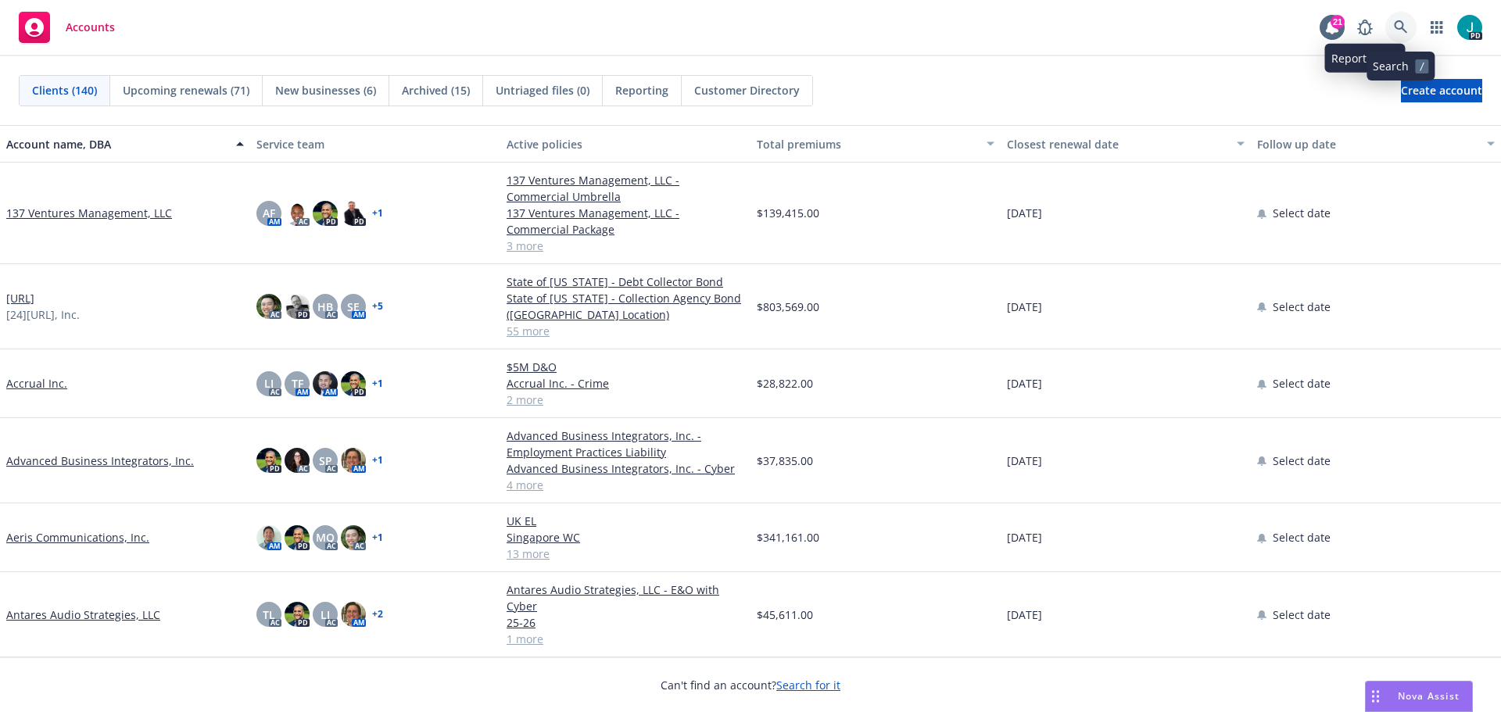
click at [1392, 32] on link at bounding box center [1401, 27] width 31 height 31
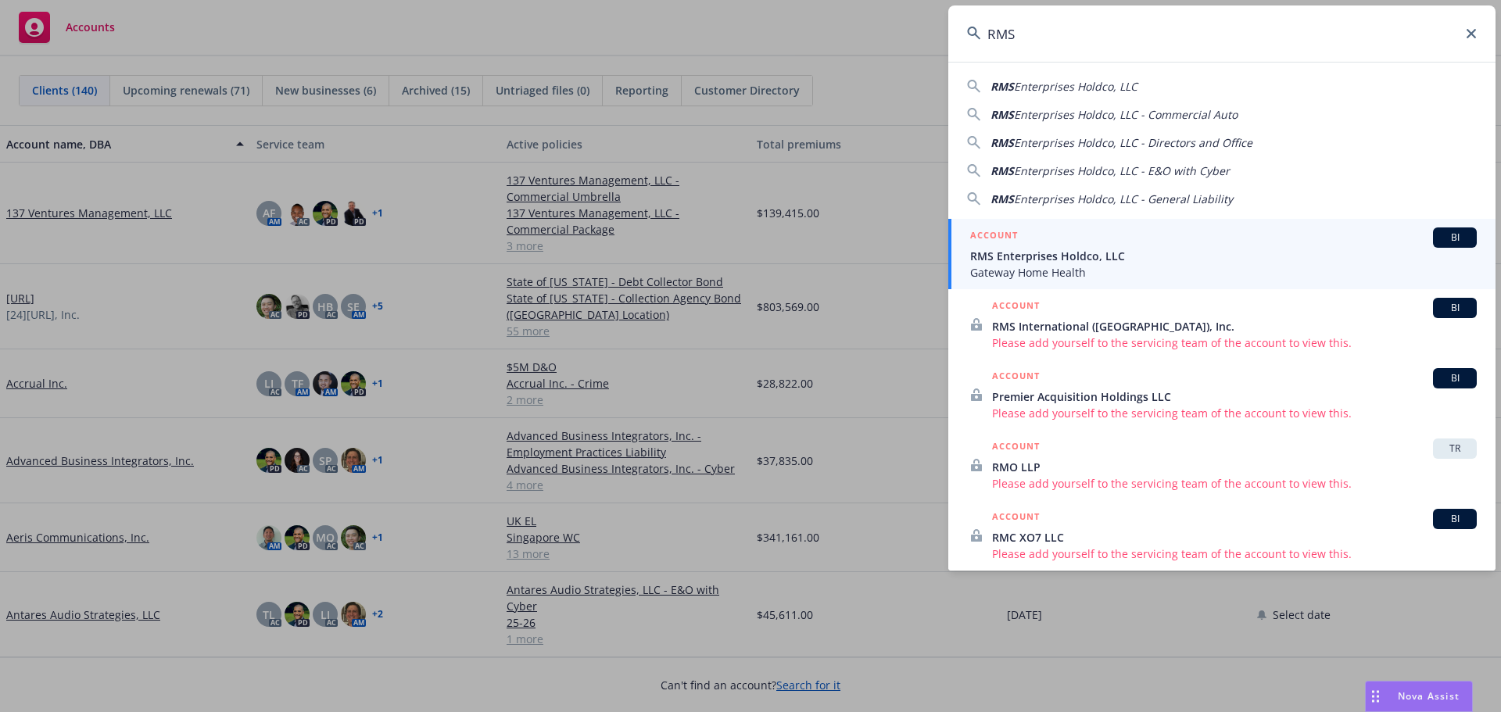
click at [1166, 83] on div "RMS Enterprises Holdco, LLC" at bounding box center [1222, 86] width 510 height 16
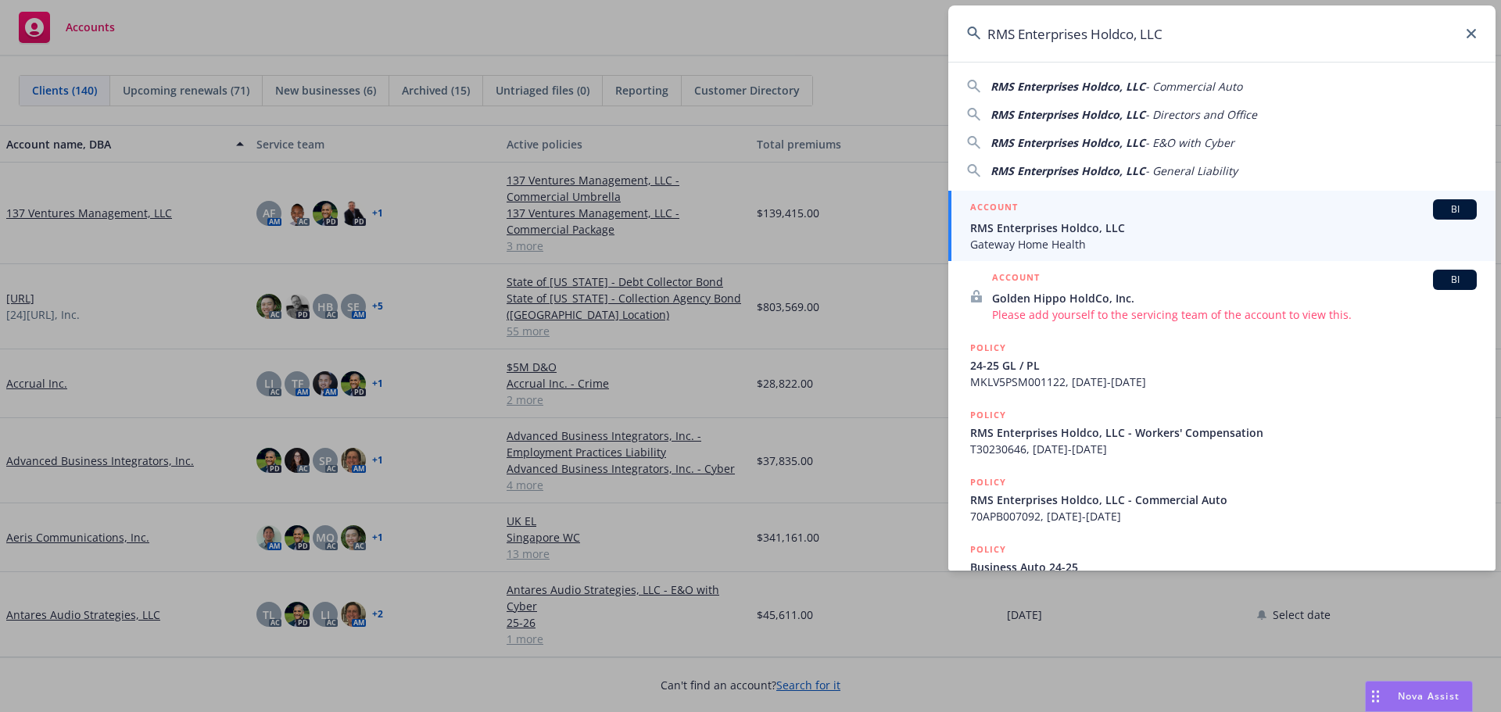
click at [1105, 84] on span "RMS Enterprises Holdco, LLC" at bounding box center [1068, 86] width 155 height 15
type input "RMS Enterprises Holdco, LLC - Commercial Auto"
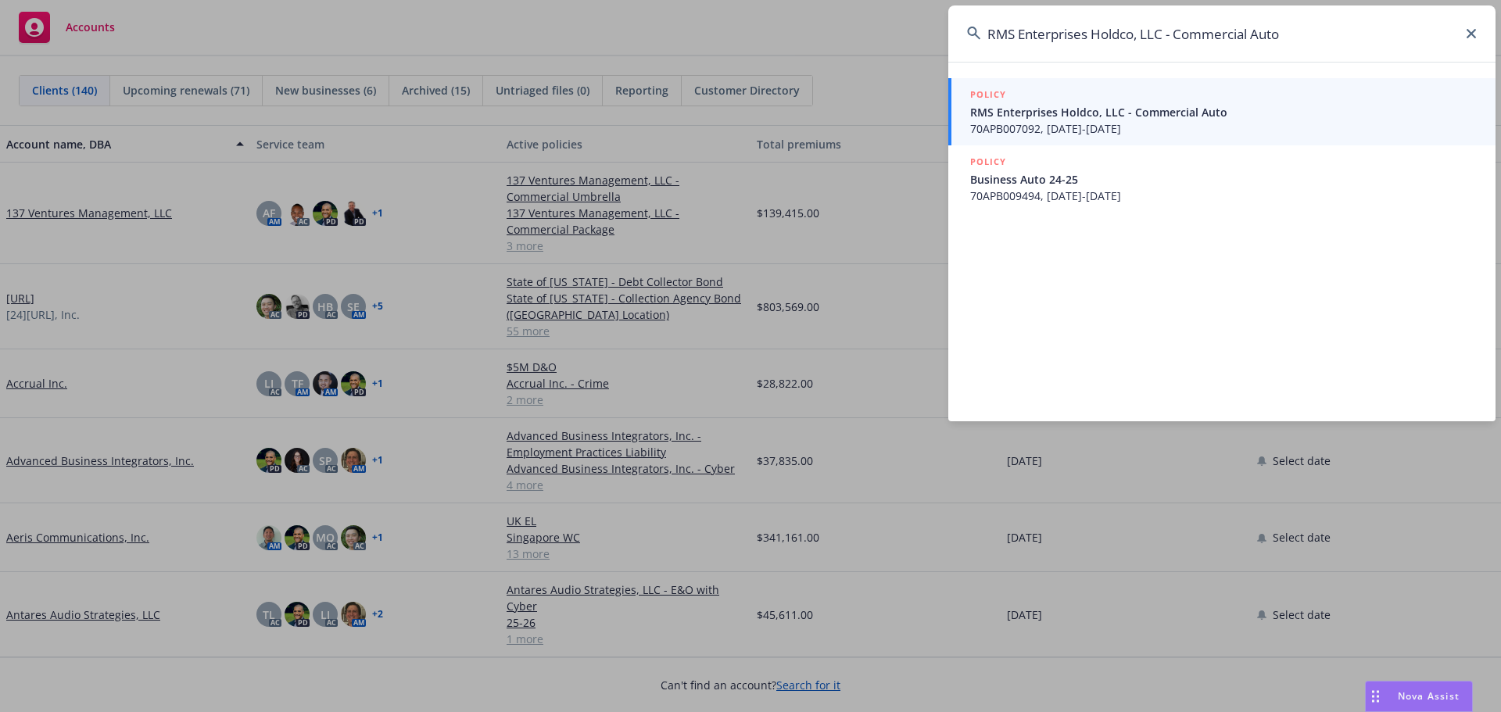
click at [1023, 137] on link "POLICY RMS Enterprises Holdco, LLC - Commercial Auto 70APB007092, [DATE]-[DATE]" at bounding box center [1222, 111] width 547 height 67
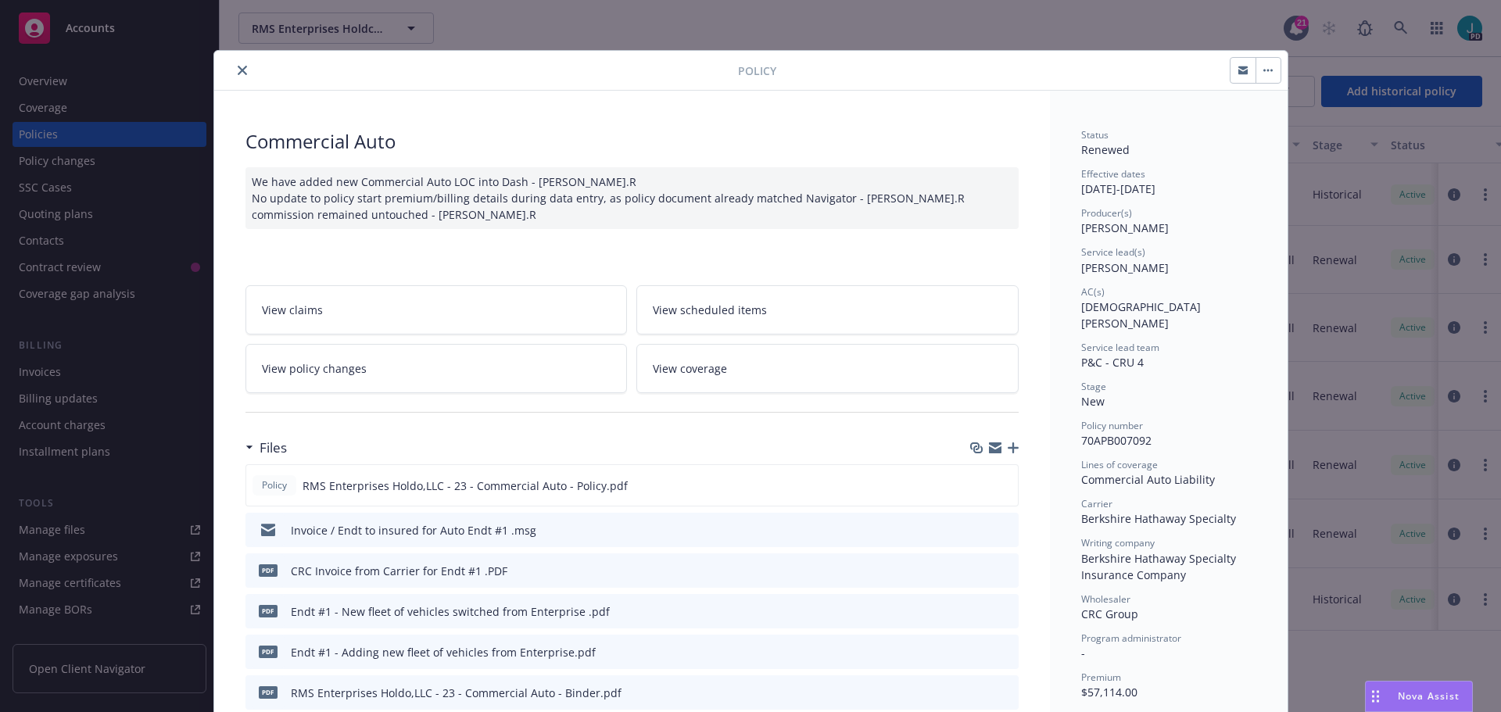
click at [239, 70] on icon "close" at bounding box center [242, 70] width 9 height 9
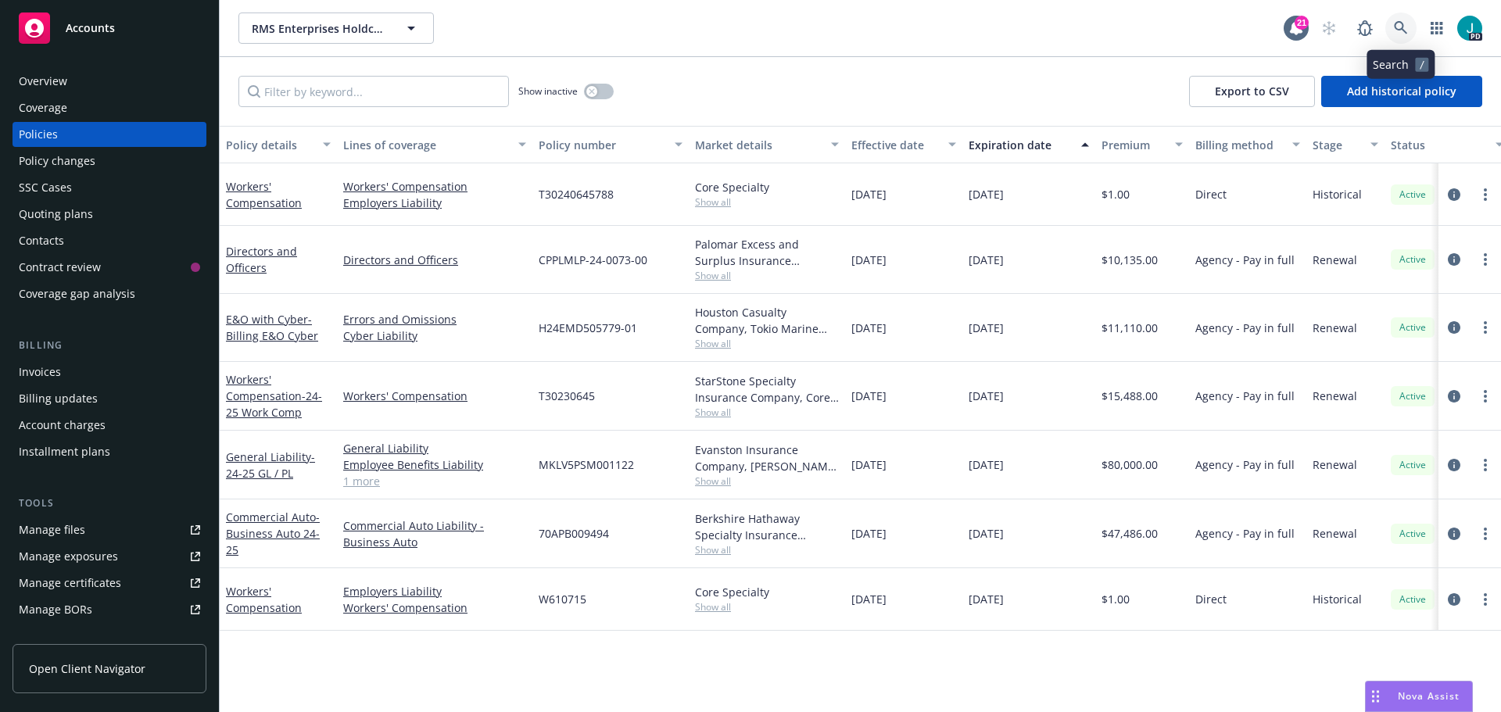
click at [1390, 25] on link at bounding box center [1401, 28] width 31 height 31
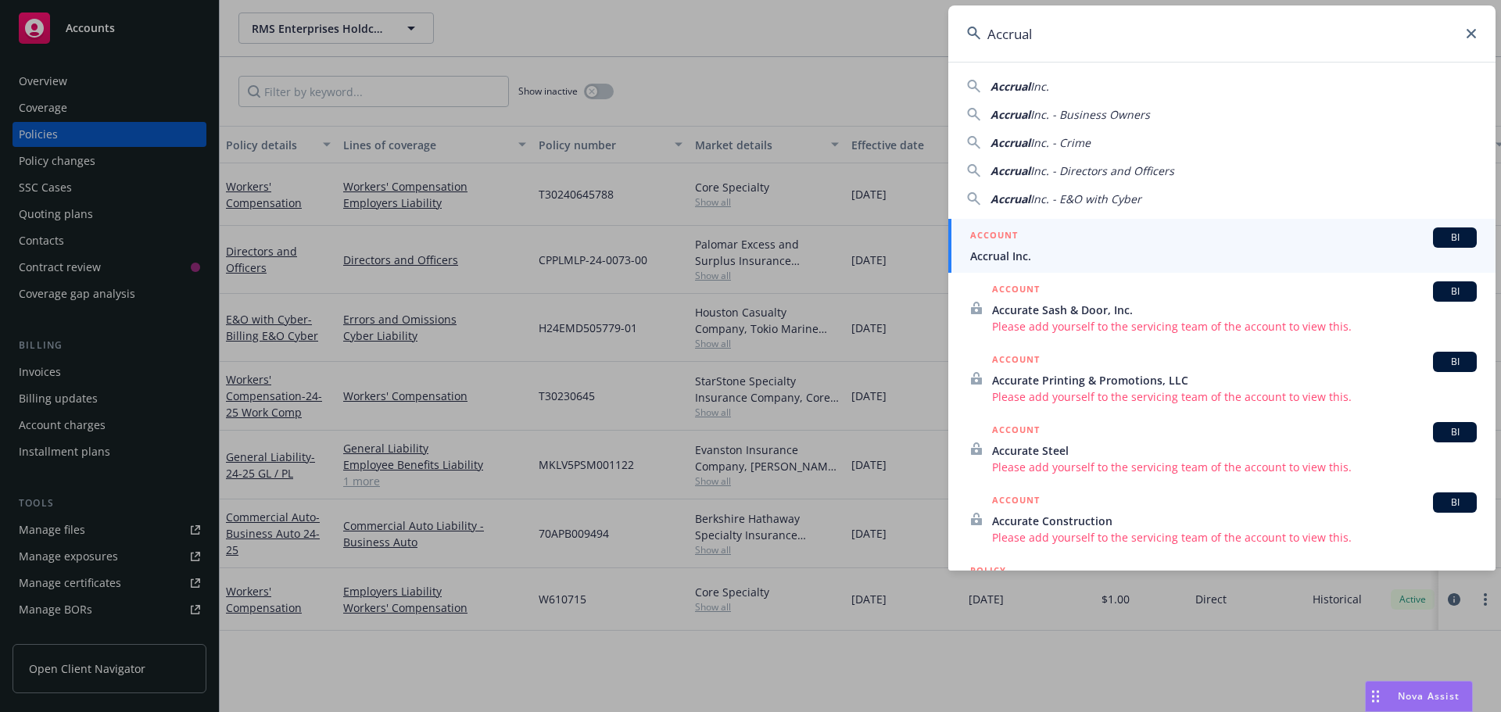
click at [1177, 83] on div "Accrual Inc." at bounding box center [1222, 86] width 510 height 16
type input "Accrual Inc."
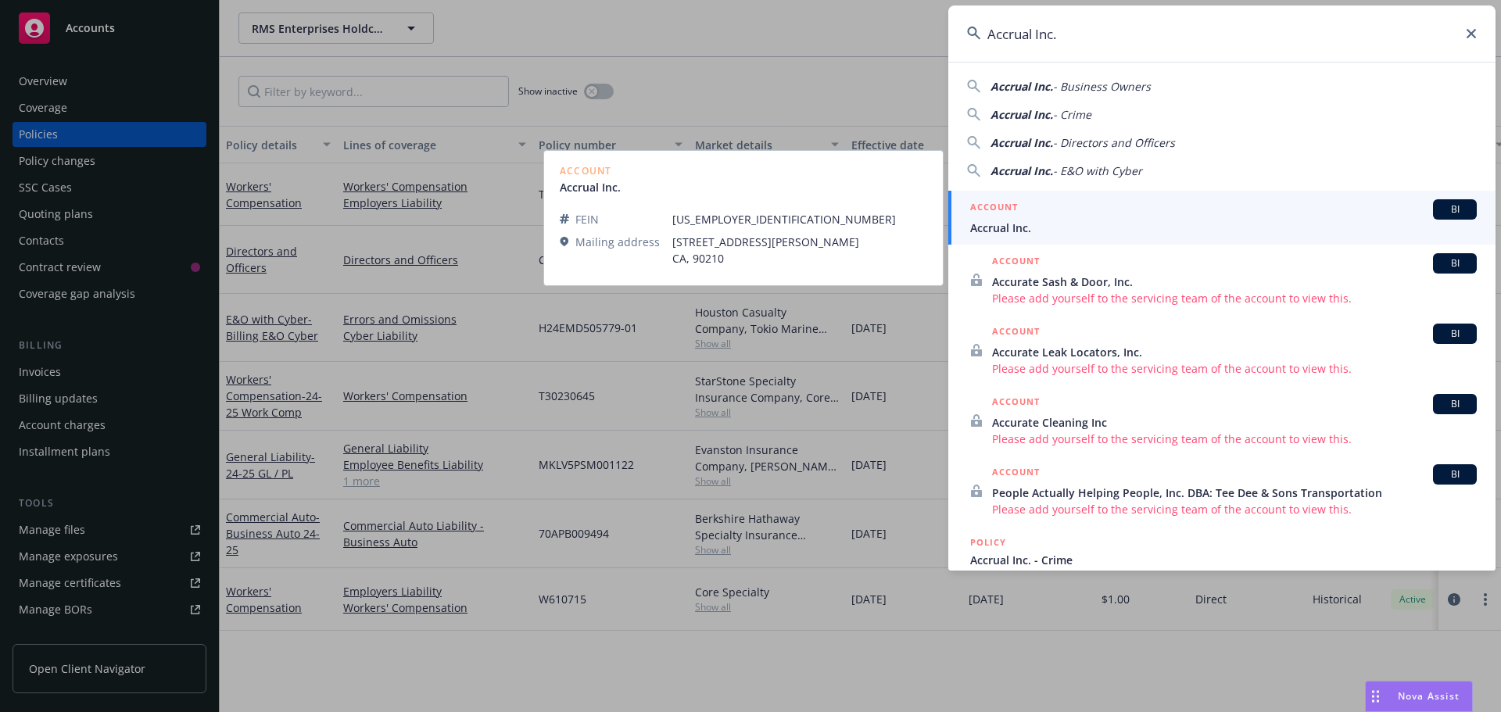
click at [1092, 210] on div "ACCOUNT BI" at bounding box center [1223, 209] width 507 height 20
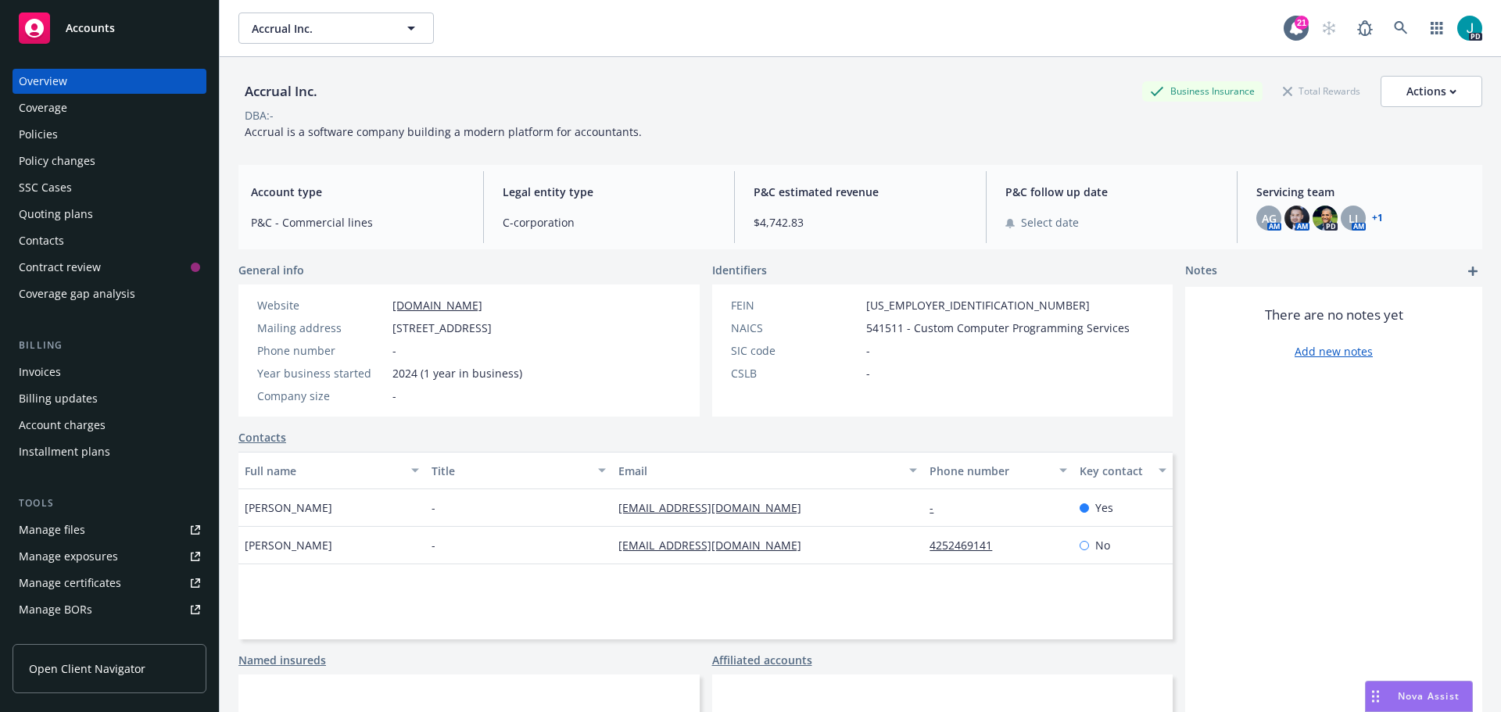
click at [133, 125] on div "Policies" at bounding box center [109, 134] width 181 height 25
